Goal: Check status: Check status

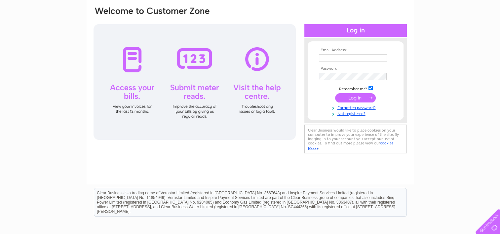
scroll to position [66, 0]
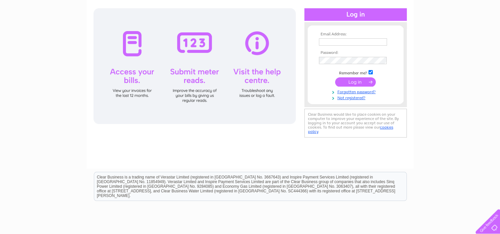
type input "alex-riley@live.co.uk"
click at [350, 79] on input "submit" at bounding box center [355, 81] width 41 height 9
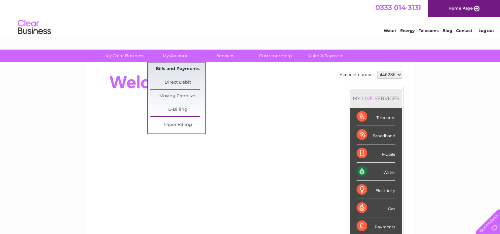
click at [162, 67] on link "Bills and Payments" at bounding box center [177, 68] width 55 height 13
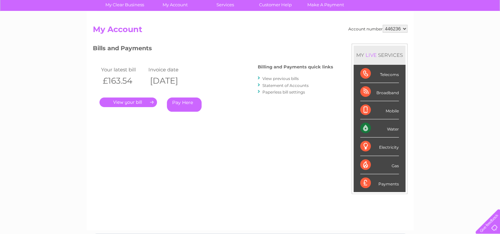
scroll to position [66, 0]
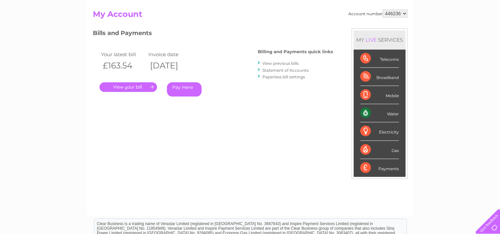
click at [136, 86] on link "." at bounding box center [127, 87] width 57 height 10
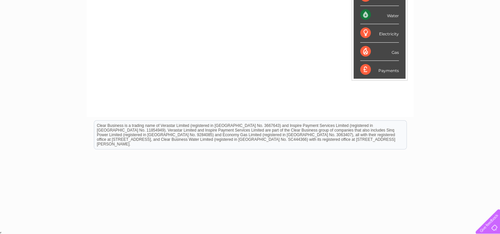
scroll to position [32, 0]
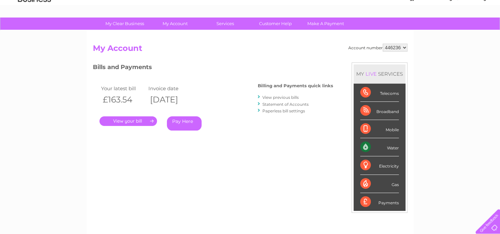
click at [126, 118] on link "." at bounding box center [127, 121] width 57 height 10
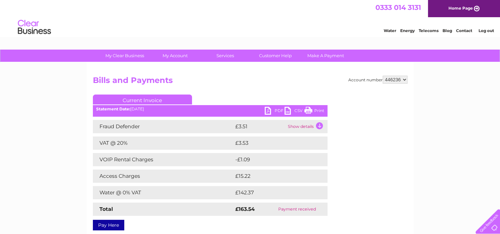
click at [482, 29] on link "Log out" at bounding box center [486, 30] width 16 height 5
